Goal: Register for event/course

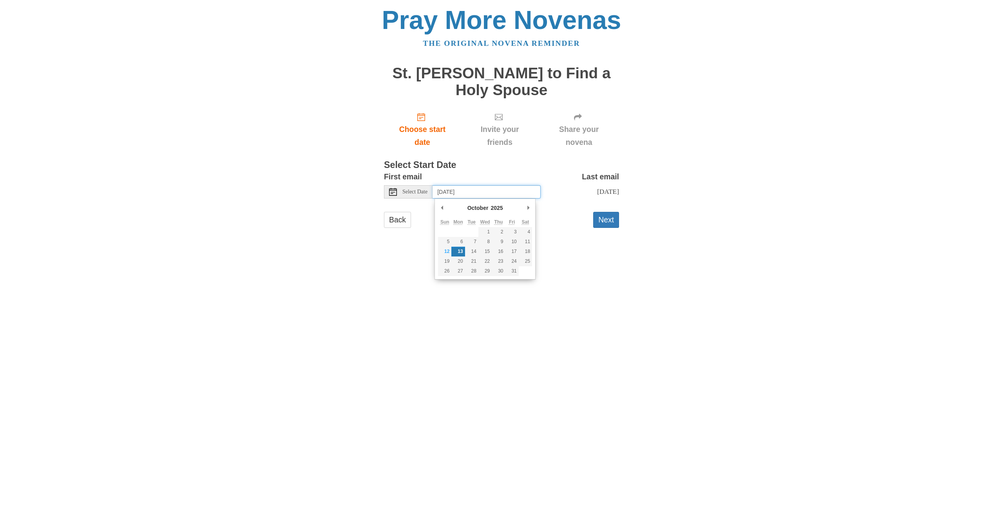
click at [451, 190] on input "Monday, October 13th" at bounding box center [486, 191] width 108 height 13
click at [419, 204] on div "First email Select Date Monday, October 13th Last email Wednesday, October 22nd…" at bounding box center [501, 187] width 235 height 34
click at [603, 228] on button "Next" at bounding box center [606, 220] width 26 height 16
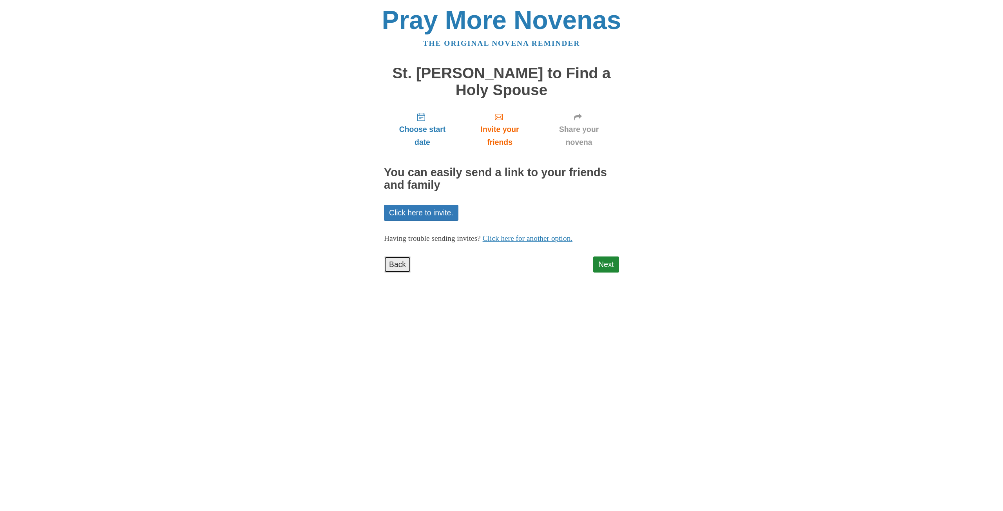
click at [391, 265] on link "Back" at bounding box center [397, 265] width 27 height 16
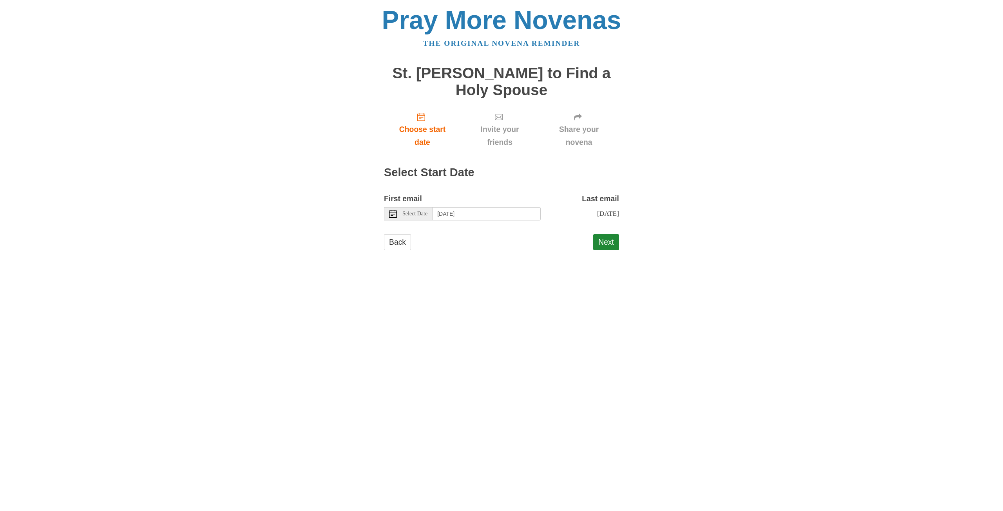
drag, startPoint x: 405, startPoint y: 213, endPoint x: 414, endPoint y: 215, distance: 8.8
click at [405, 213] on span "Select Date" at bounding box center [414, 213] width 25 height 5
type input "Sunday, October 12th"
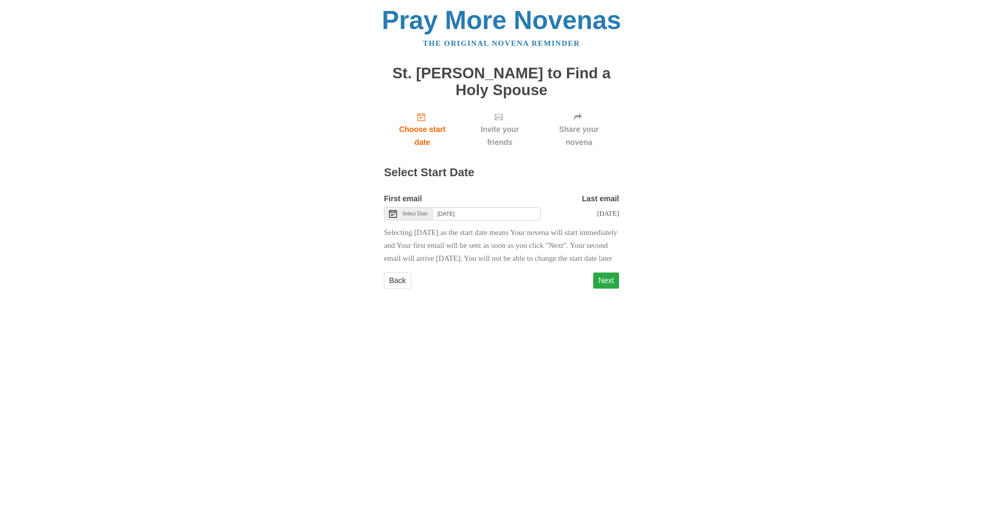
click at [596, 289] on button "Next" at bounding box center [606, 281] width 26 height 16
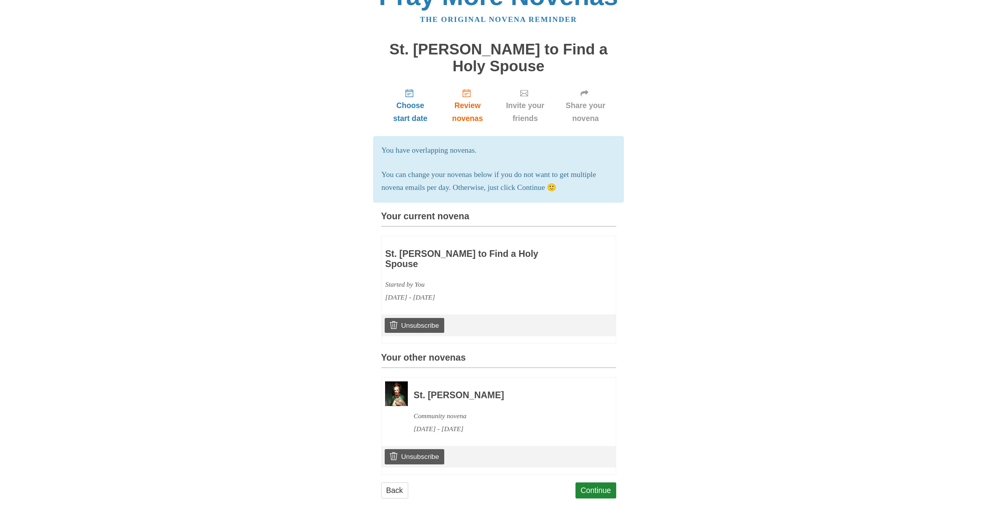
scroll to position [24, 0]
click at [601, 482] on link "Continue" at bounding box center [595, 490] width 41 height 16
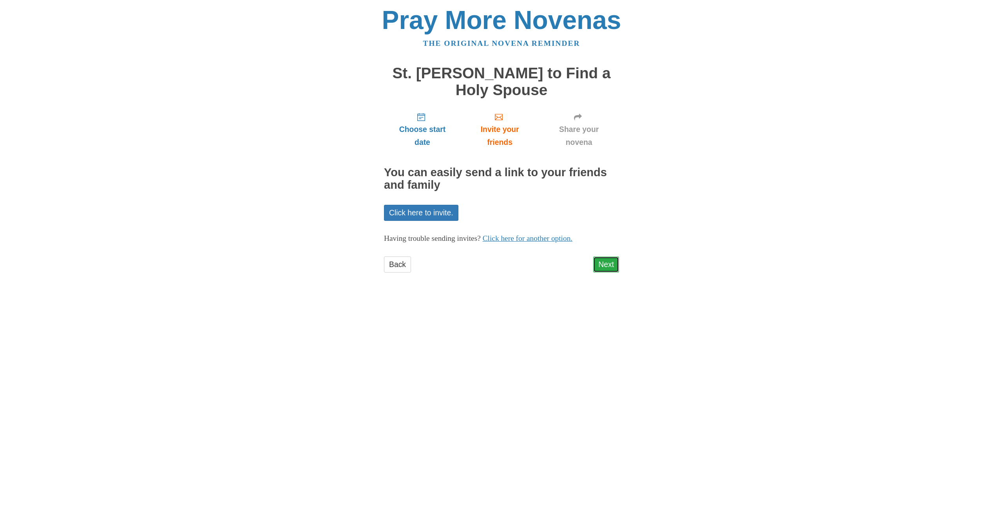
click at [608, 265] on link "Next" at bounding box center [606, 265] width 26 height 16
